Goal: Navigation & Orientation: Go to known website

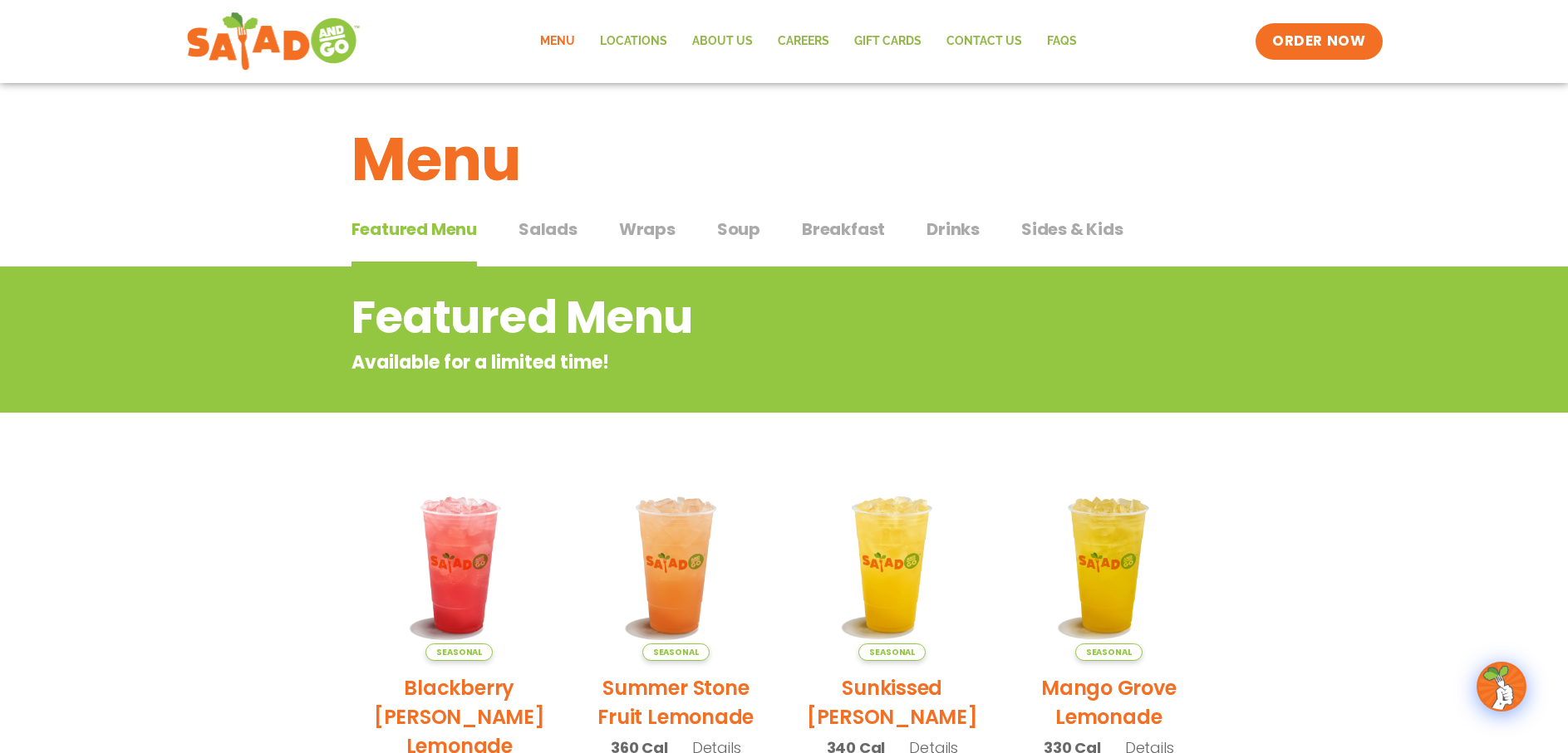
click at [557, 222] on span "Salads" at bounding box center [547, 229] width 59 height 25
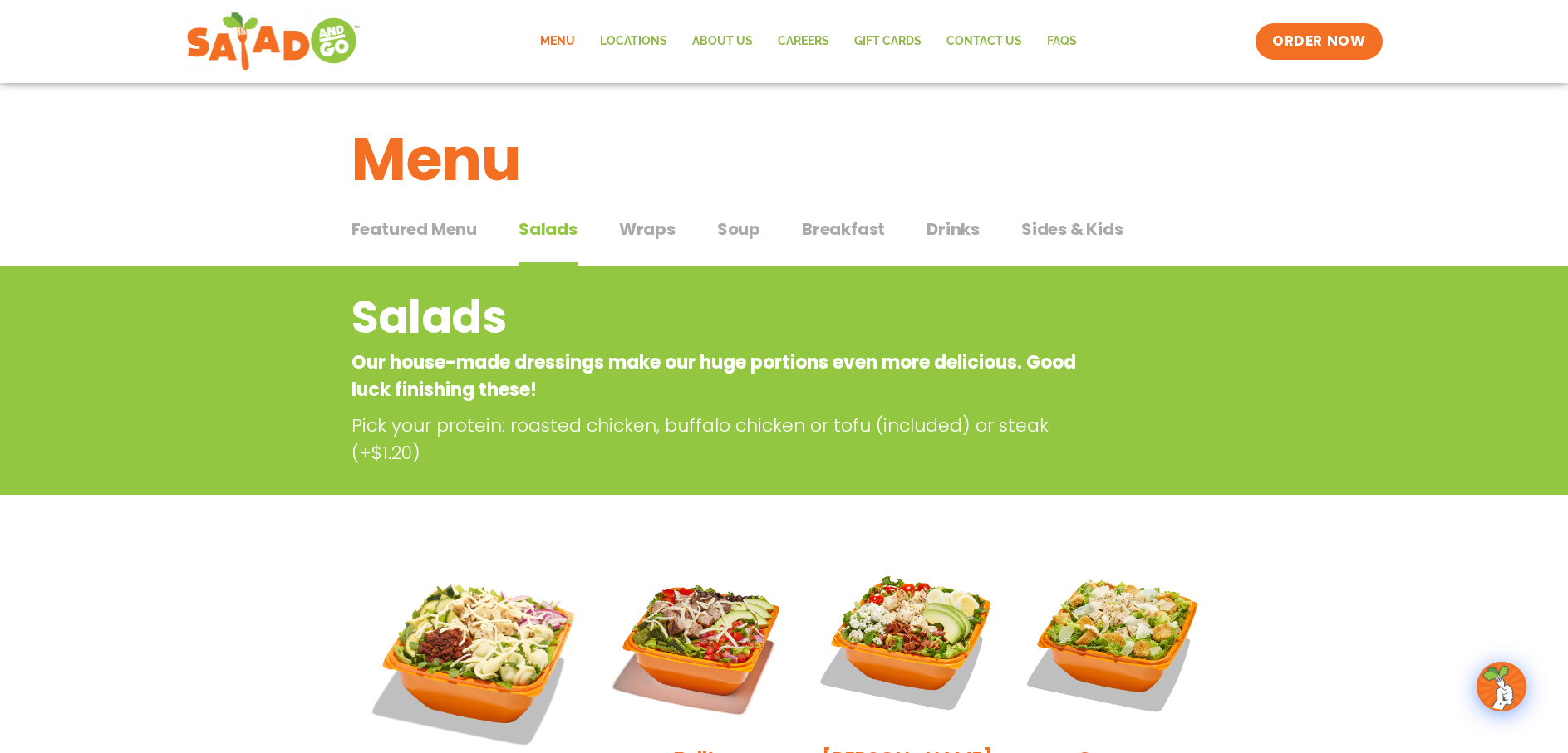
click at [670, 243] on button "Wraps Wraps" at bounding box center [647, 242] width 56 height 51
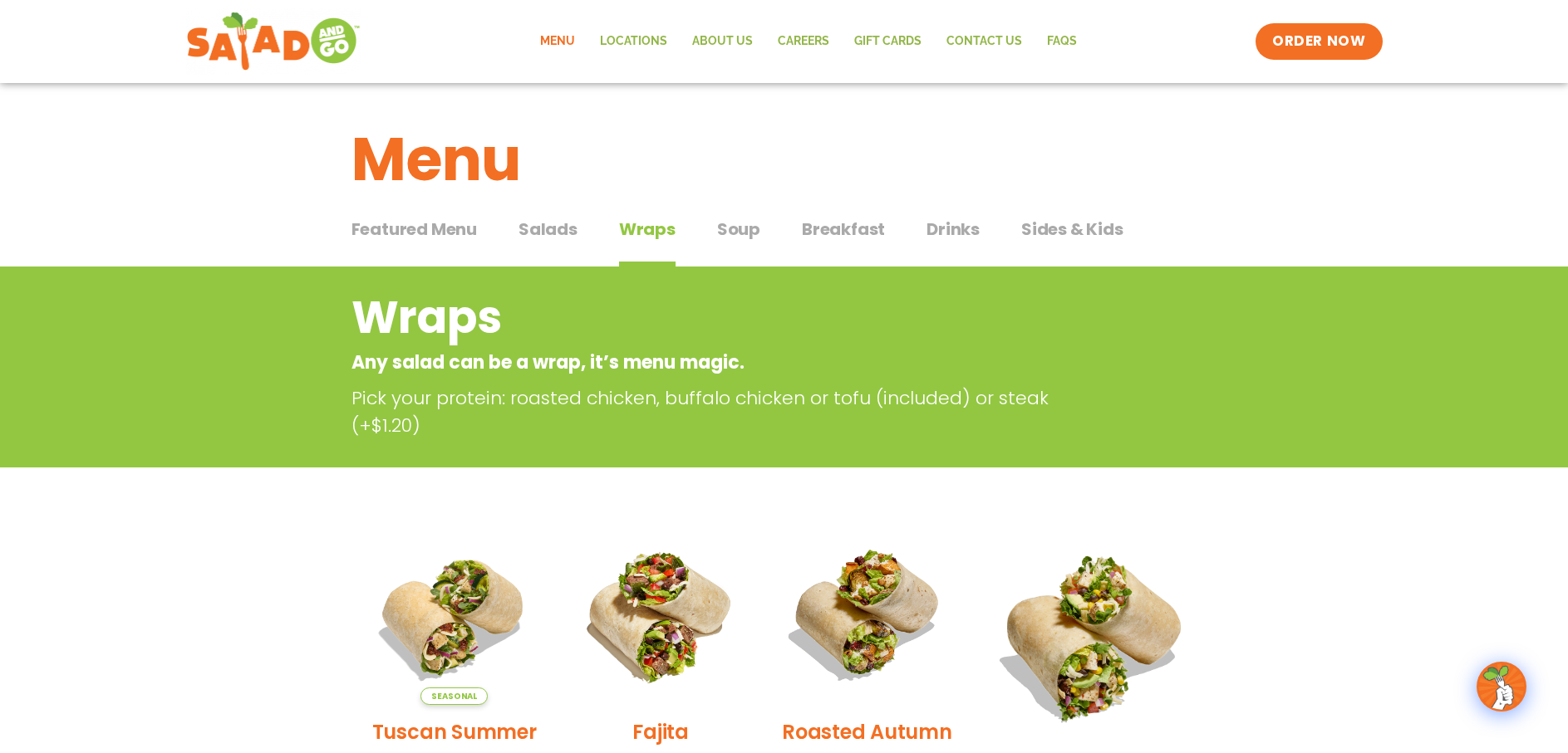
click at [734, 233] on span "Soup" at bounding box center [739, 229] width 43 height 25
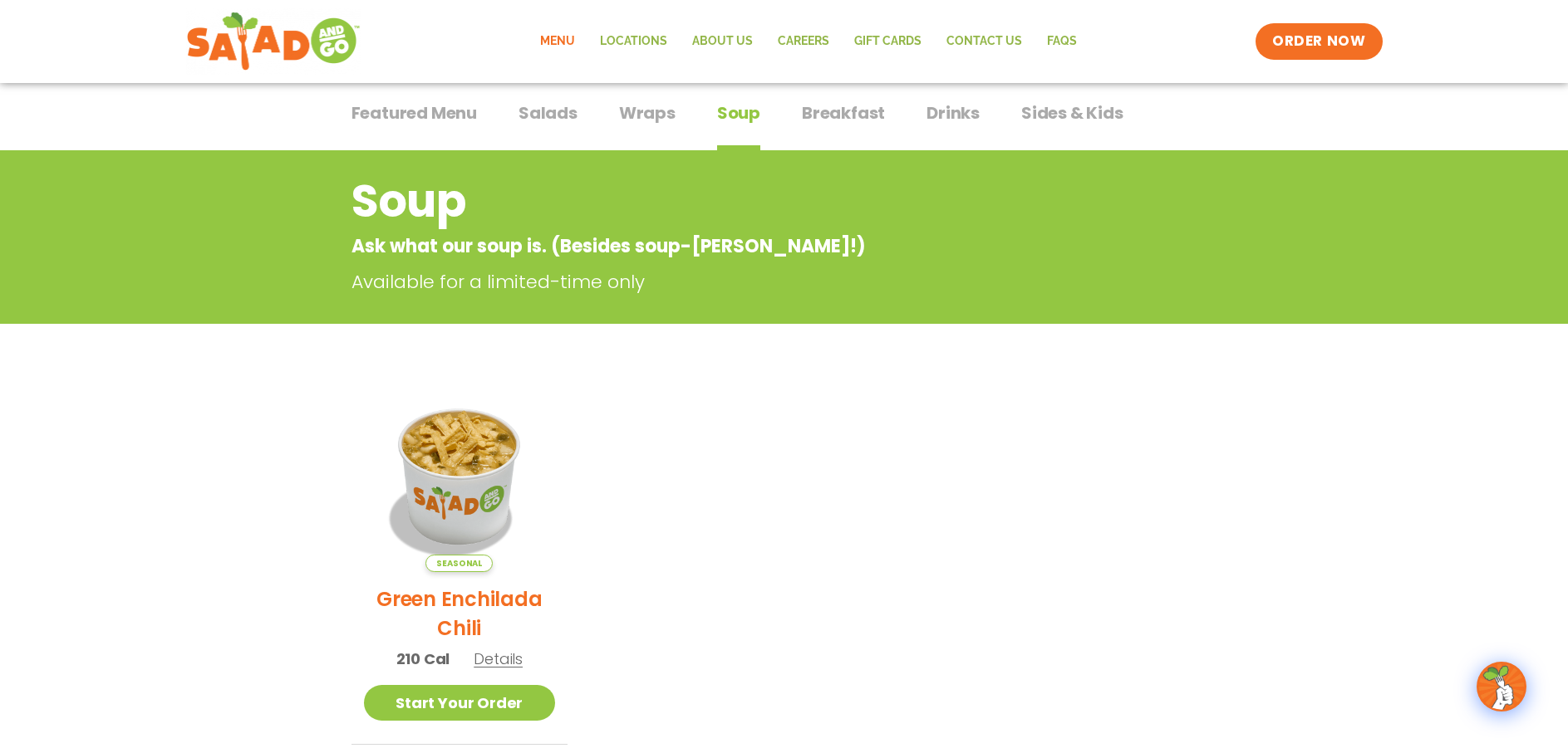
scroll to position [83, 0]
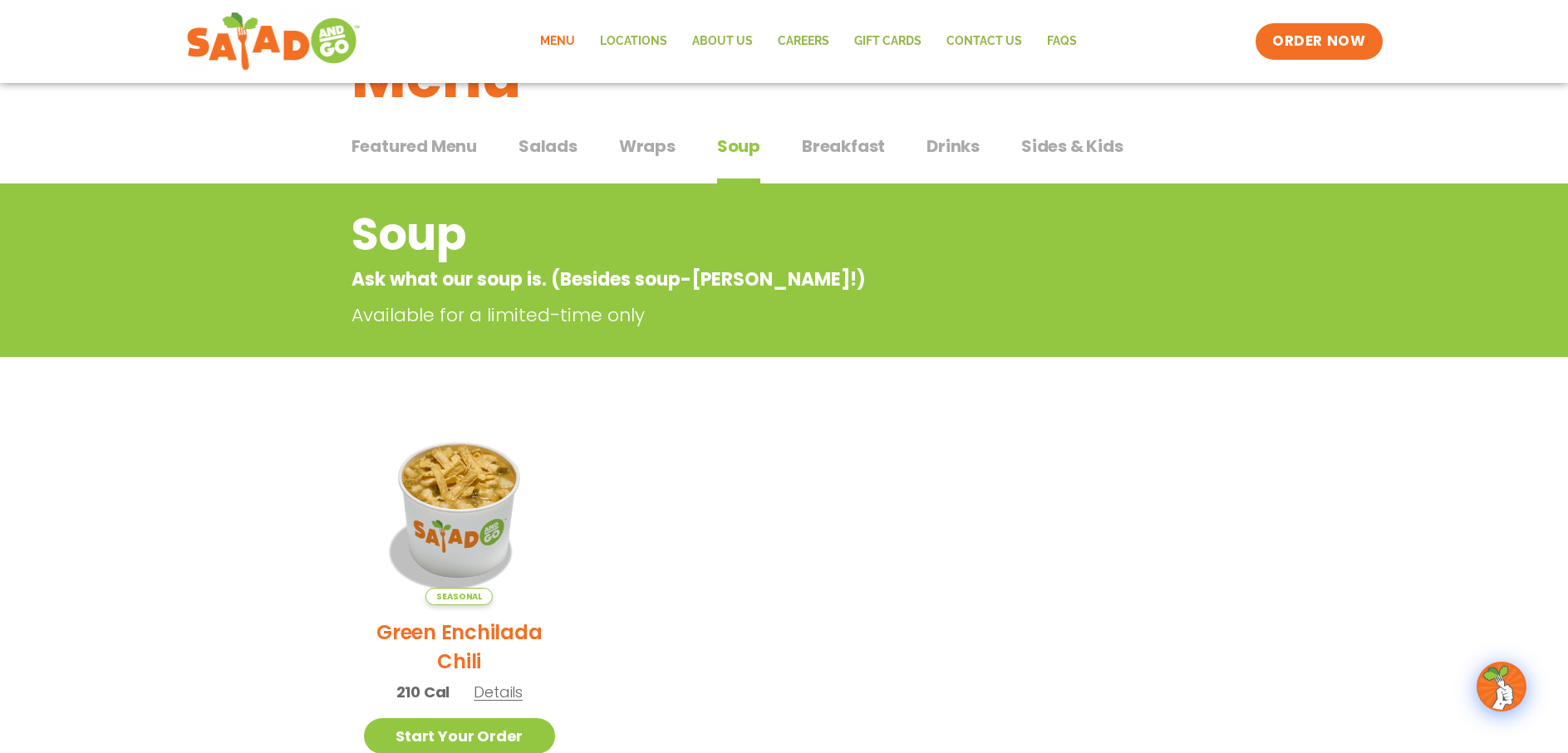
click at [871, 152] on span "Breakfast" at bounding box center [843, 147] width 83 height 25
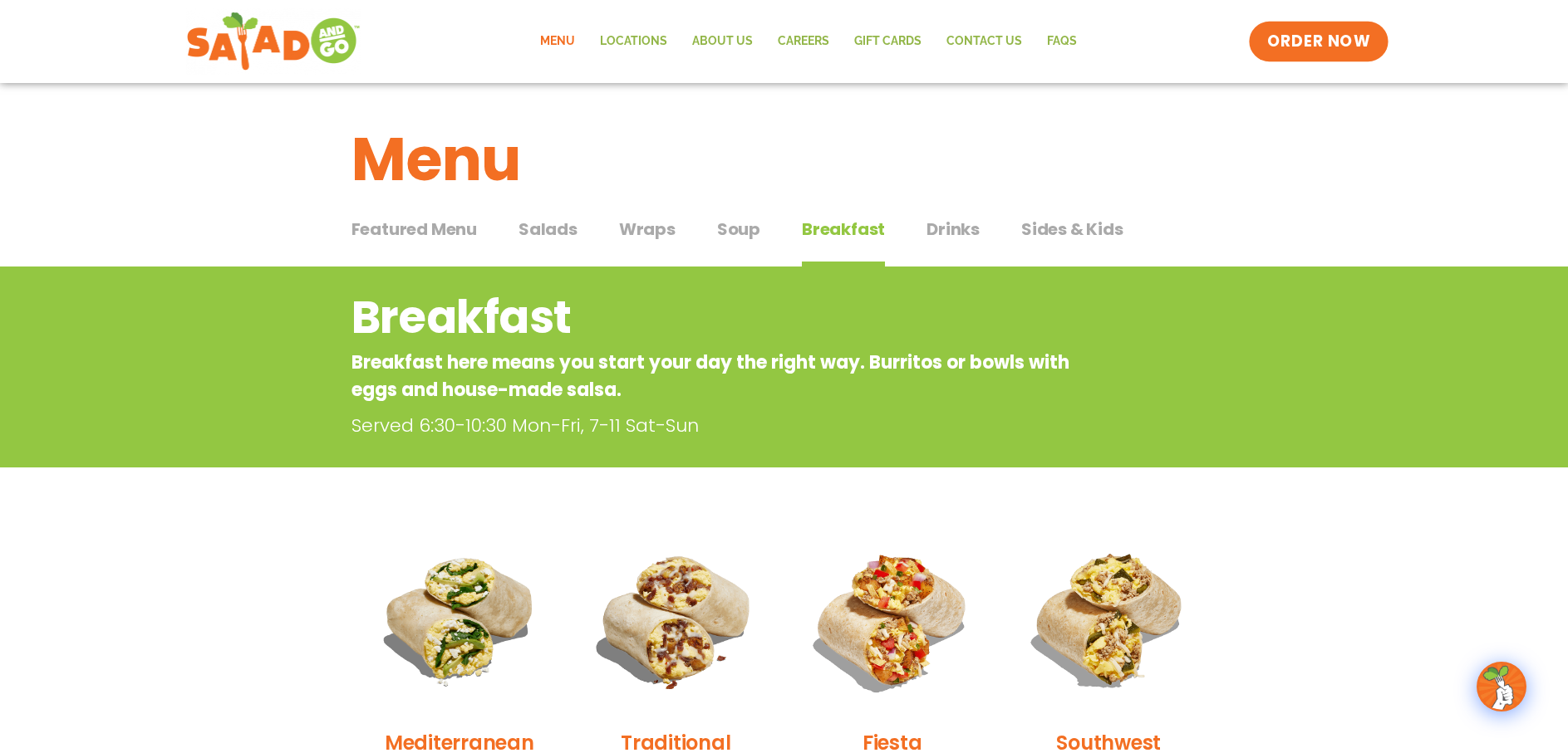
click at [1311, 51] on span "ORDER NOW" at bounding box center [1318, 42] width 103 height 21
